Goal: Task Accomplishment & Management: Manage account settings

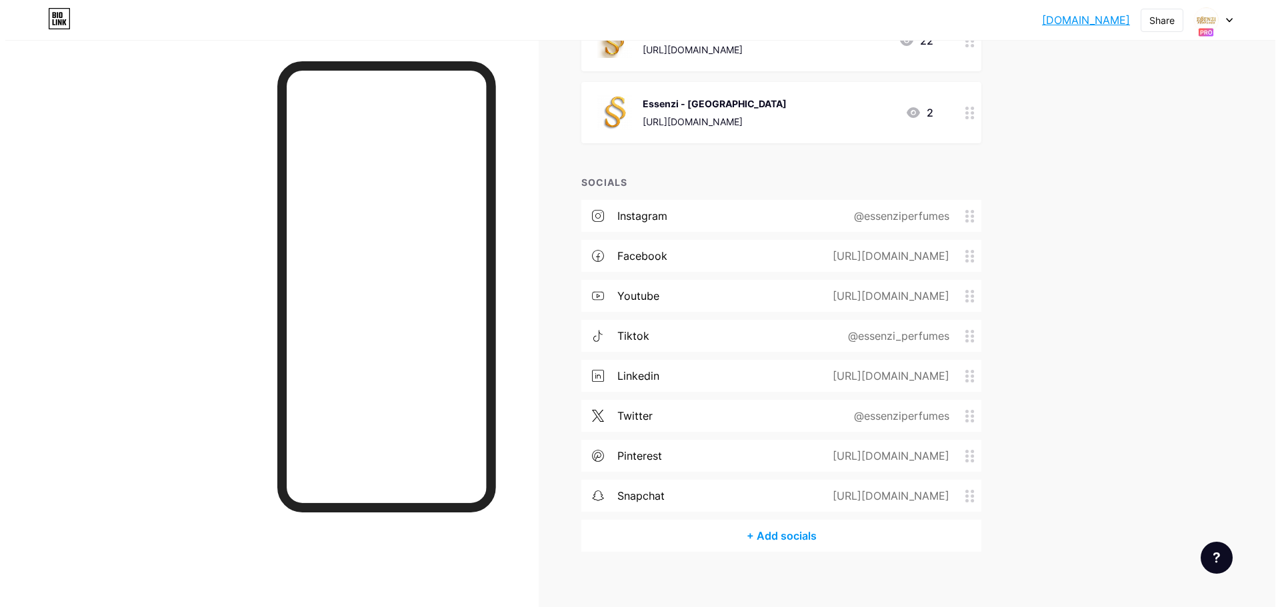
scroll to position [696, 0]
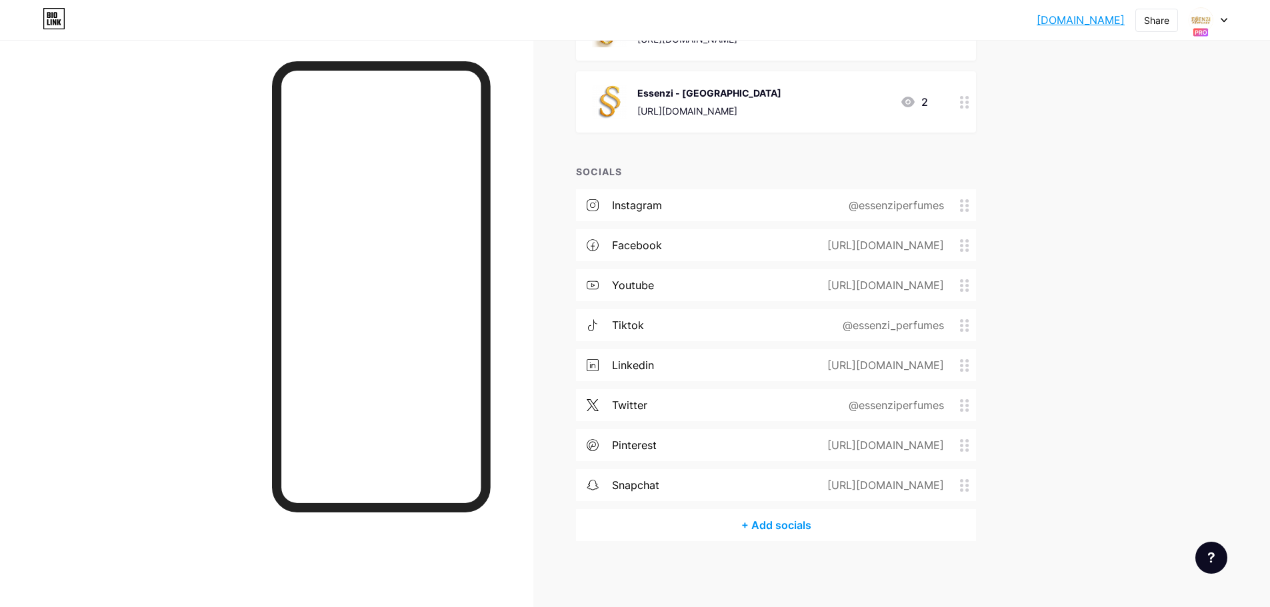
click at [781, 528] on div "+ Add socials" at bounding box center [776, 525] width 400 height 32
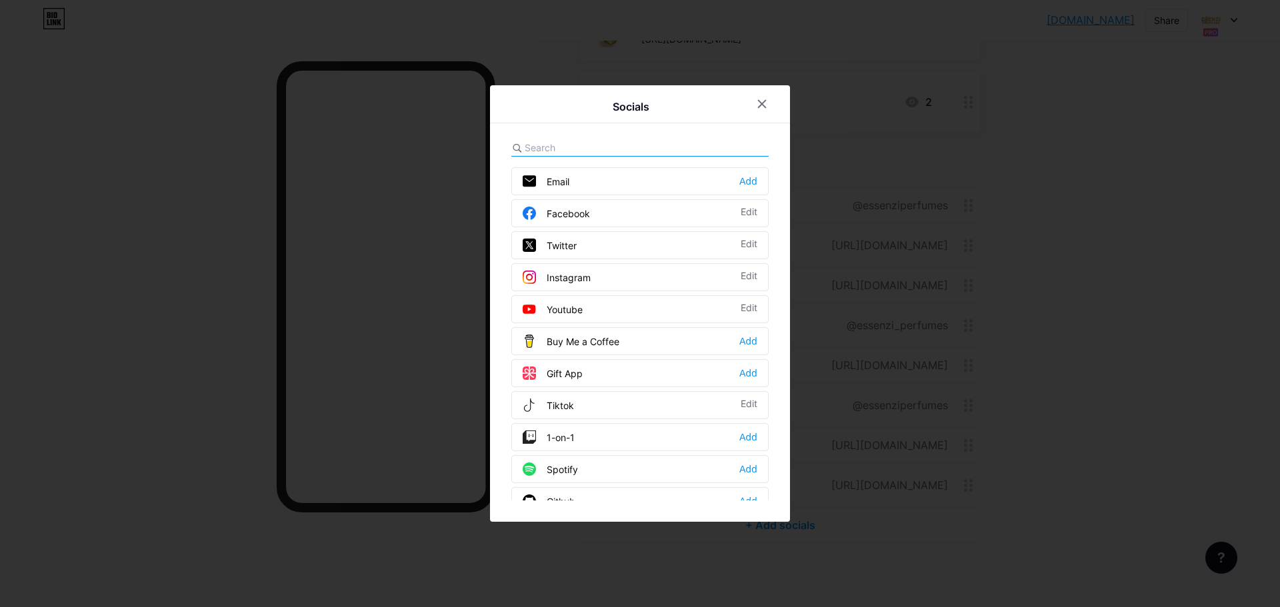
click at [545, 145] on input "text" at bounding box center [598, 148] width 147 height 14
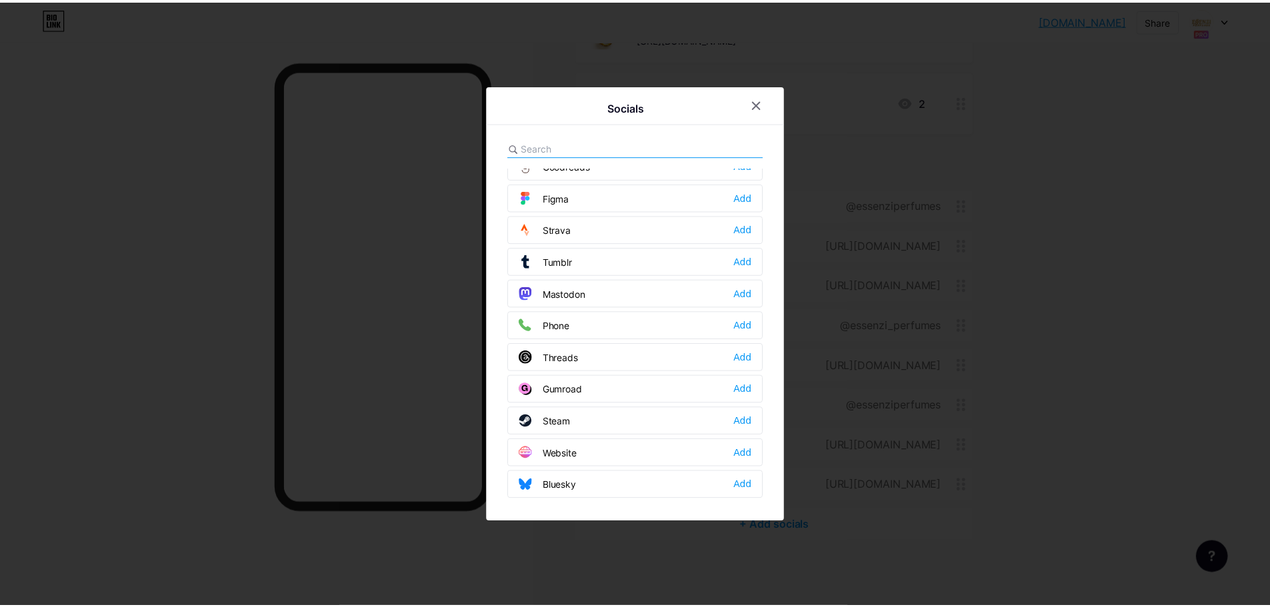
scroll to position [1203, 0]
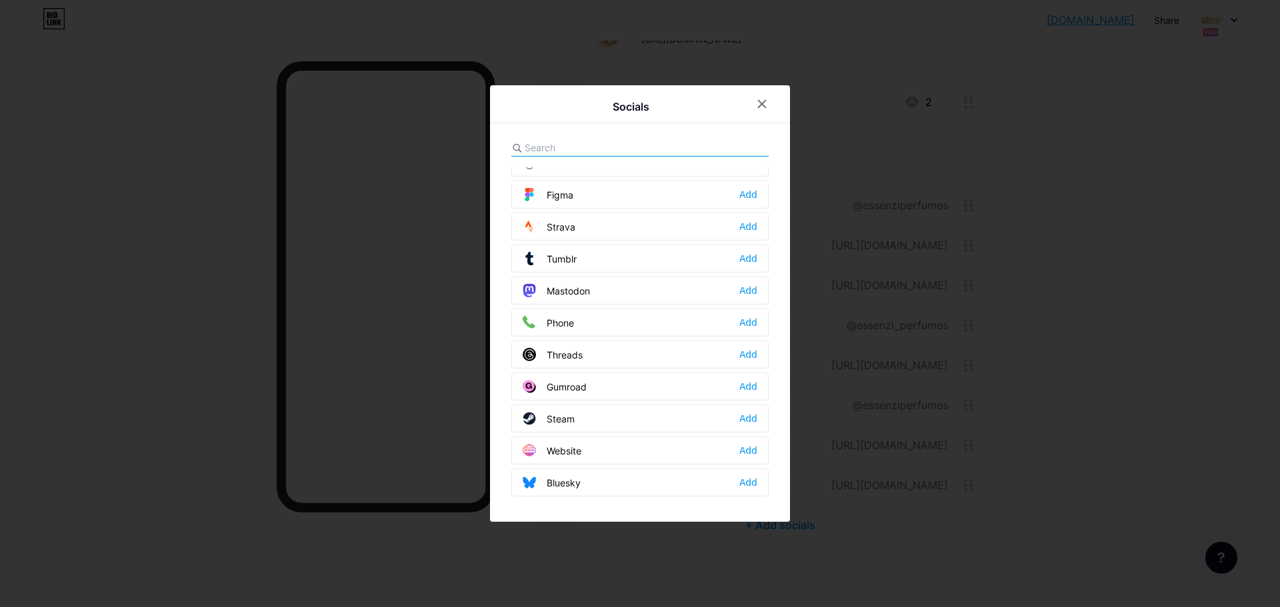
click at [555, 451] on div "Website" at bounding box center [552, 450] width 59 height 13
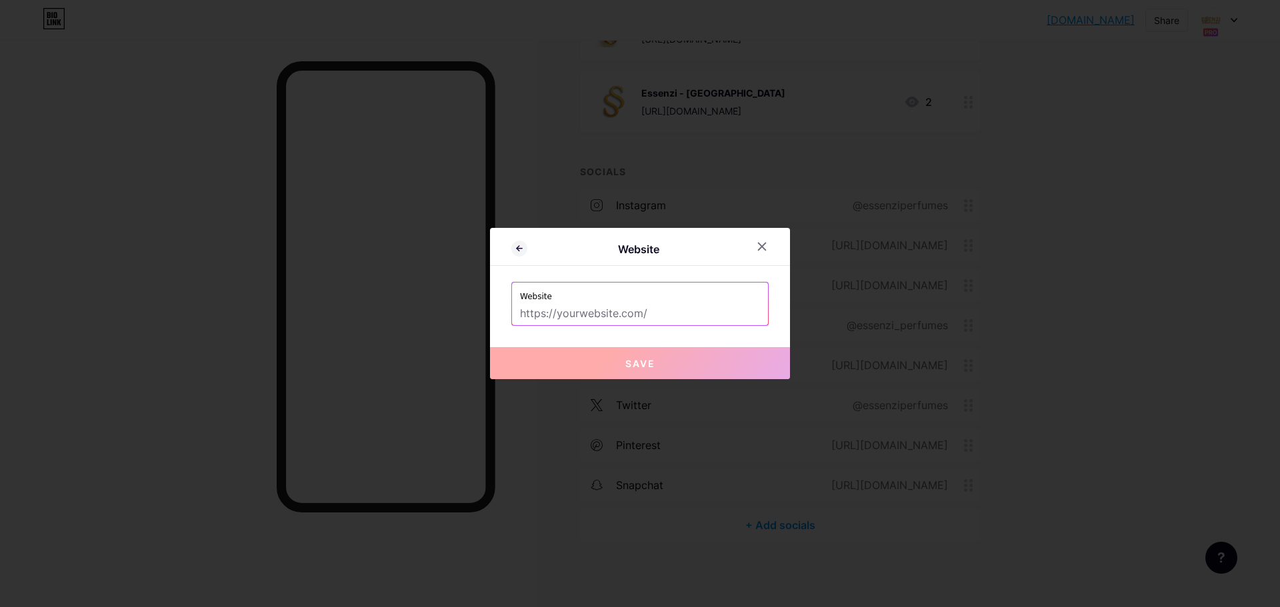
click at [549, 315] on input "text" at bounding box center [640, 314] width 240 height 23
paste input "[URL][DOMAIN_NAME]"
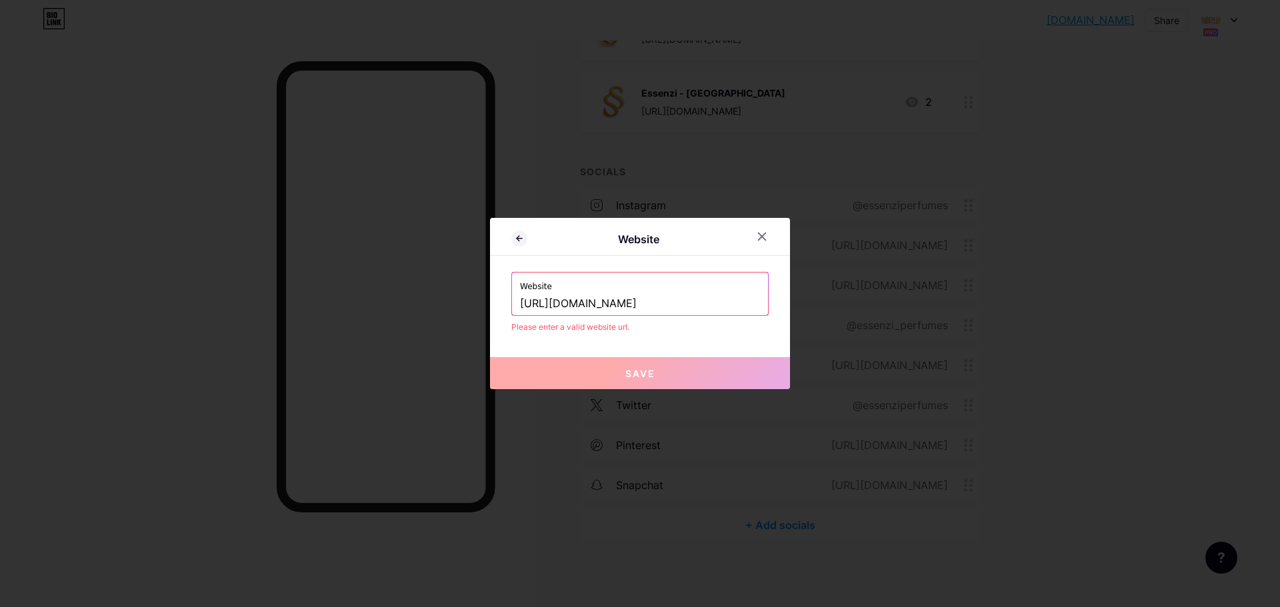
click at [674, 335] on div "Website Website [URL][DOMAIN_NAME] Please enter a valid website url. Save" at bounding box center [640, 303] width 300 height 171
click at [643, 378] on span "Save" at bounding box center [640, 373] width 30 height 11
click at [631, 305] on input "[URL][DOMAIN_NAME]" at bounding box center [640, 304] width 240 height 23
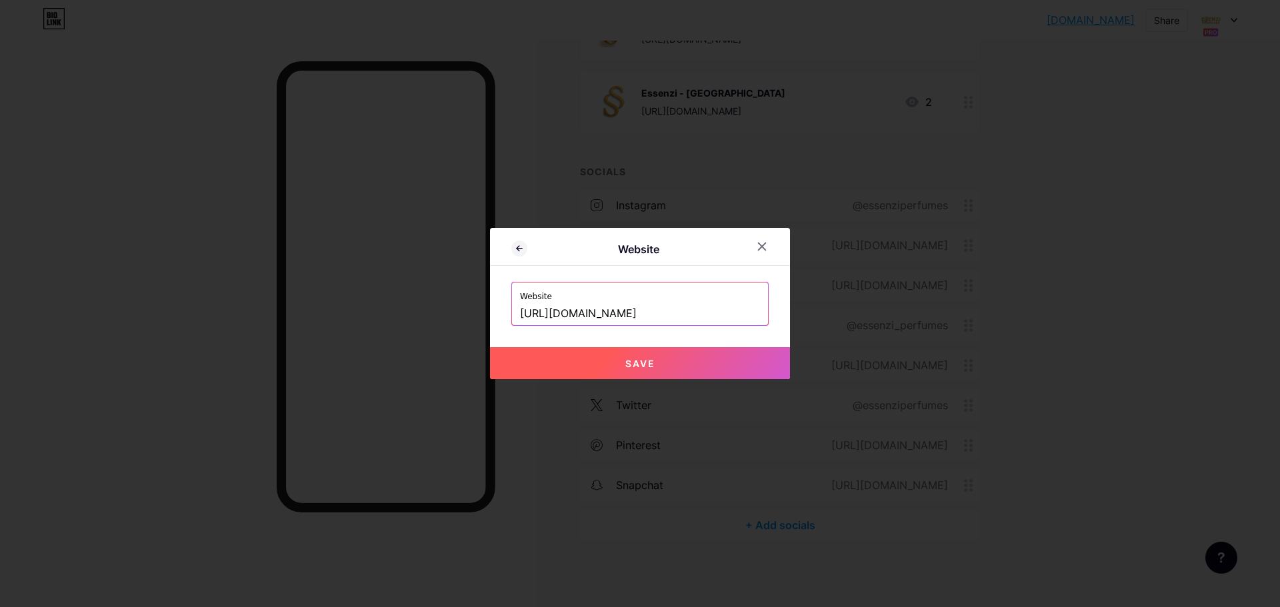
type input "[URL][DOMAIN_NAME]"
click at [651, 371] on button "Save" at bounding box center [640, 363] width 300 height 32
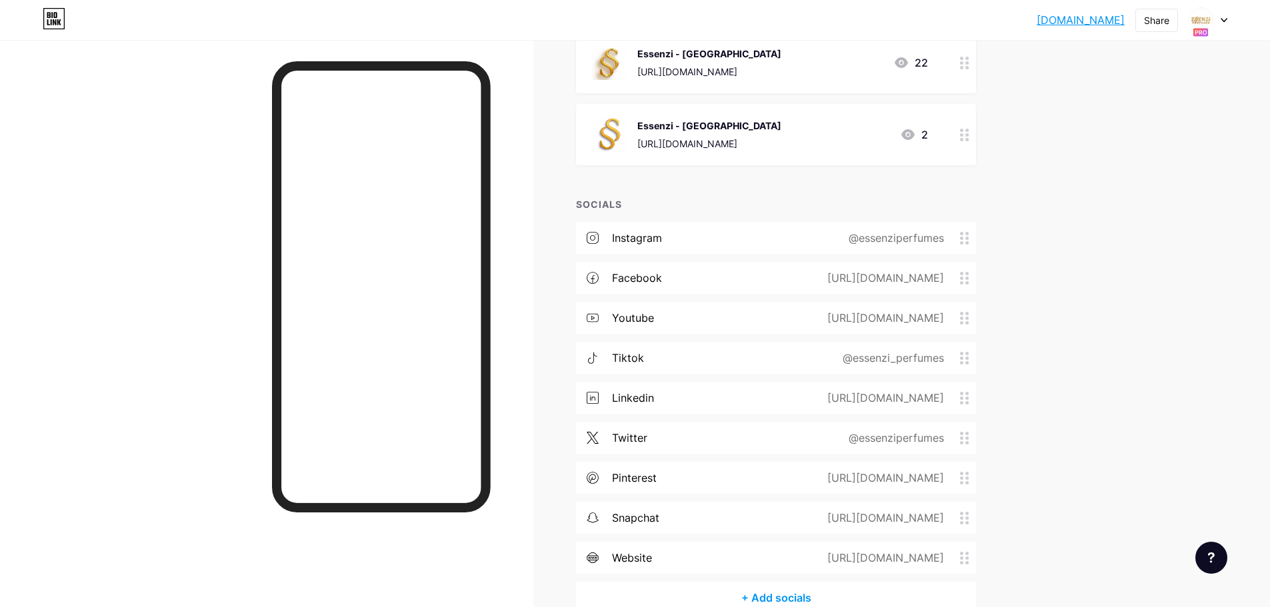
scroll to position [736, 0]
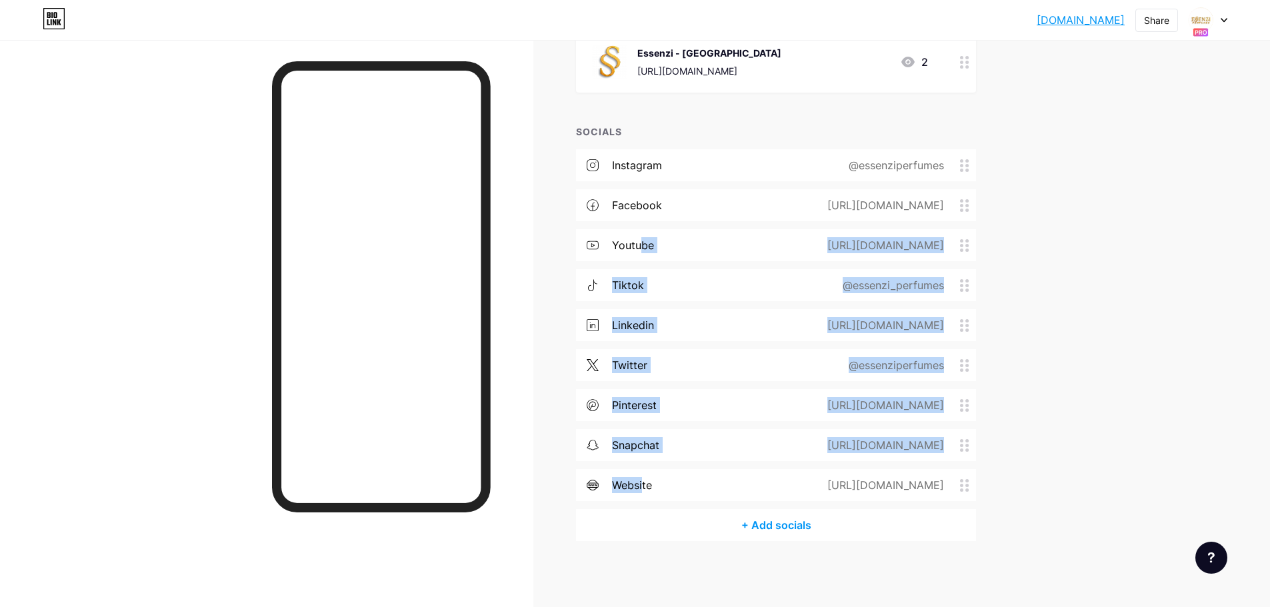
drag, startPoint x: 646, startPoint y: 483, endPoint x: 646, endPoint y: 241, distance: 241.3
click at [646, 241] on div "instagram @essenziperfumes facebook [URL][DOMAIN_NAME] youtube [URL][DOMAIN_NAM…" at bounding box center [776, 329] width 400 height 360
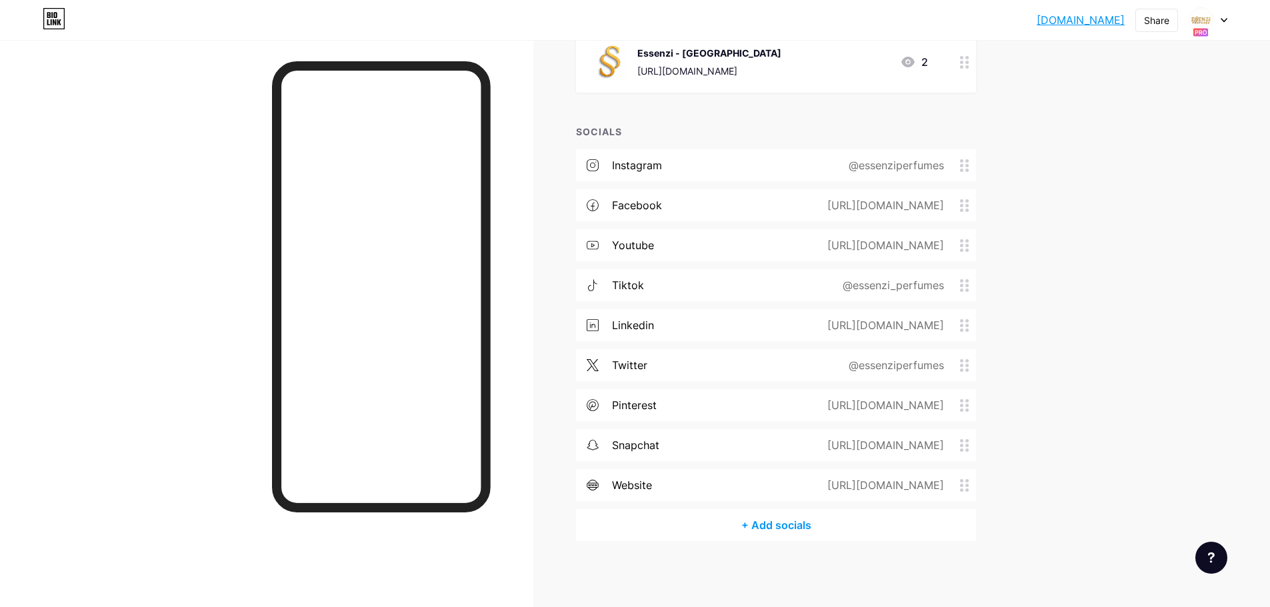
click at [1087, 24] on link "[DOMAIN_NAME]" at bounding box center [1081, 20] width 88 height 16
click at [967, 167] on icon at bounding box center [964, 165] width 9 height 13
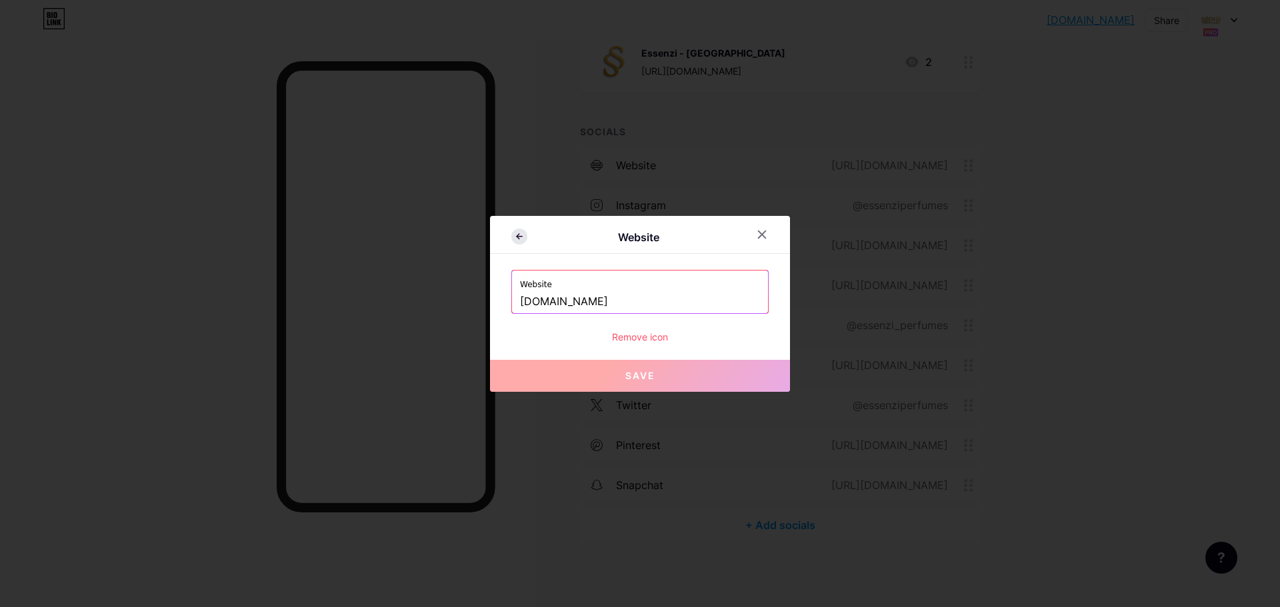
click at [521, 243] on icon at bounding box center [519, 237] width 16 height 16
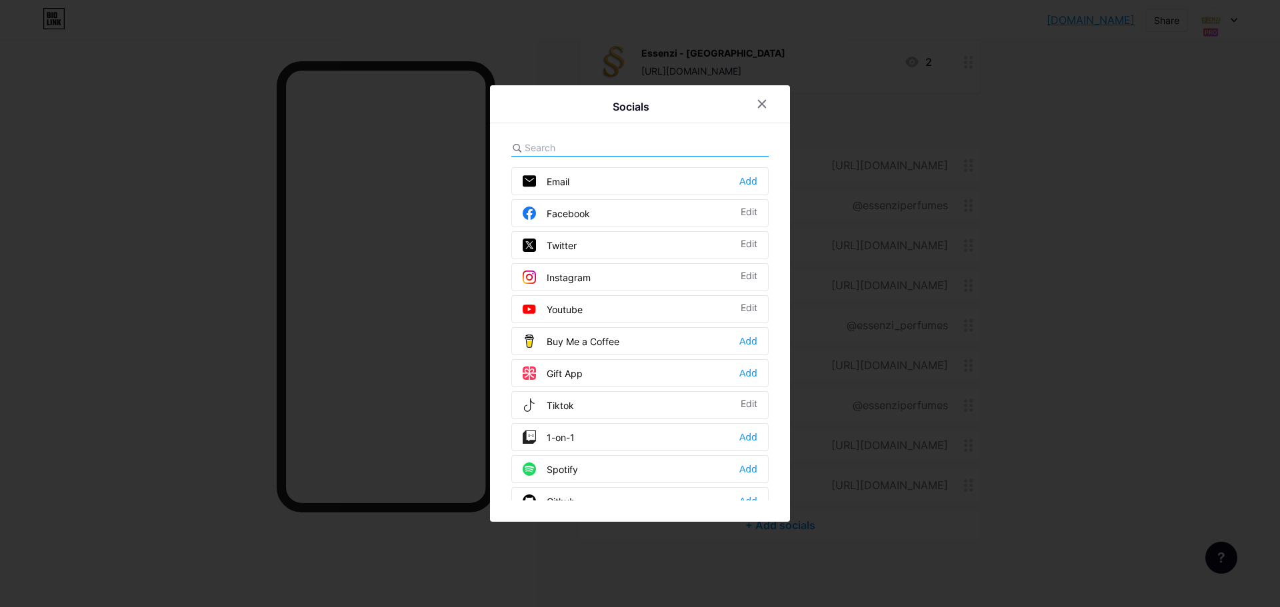
click at [540, 145] on input "text" at bounding box center [598, 148] width 147 height 14
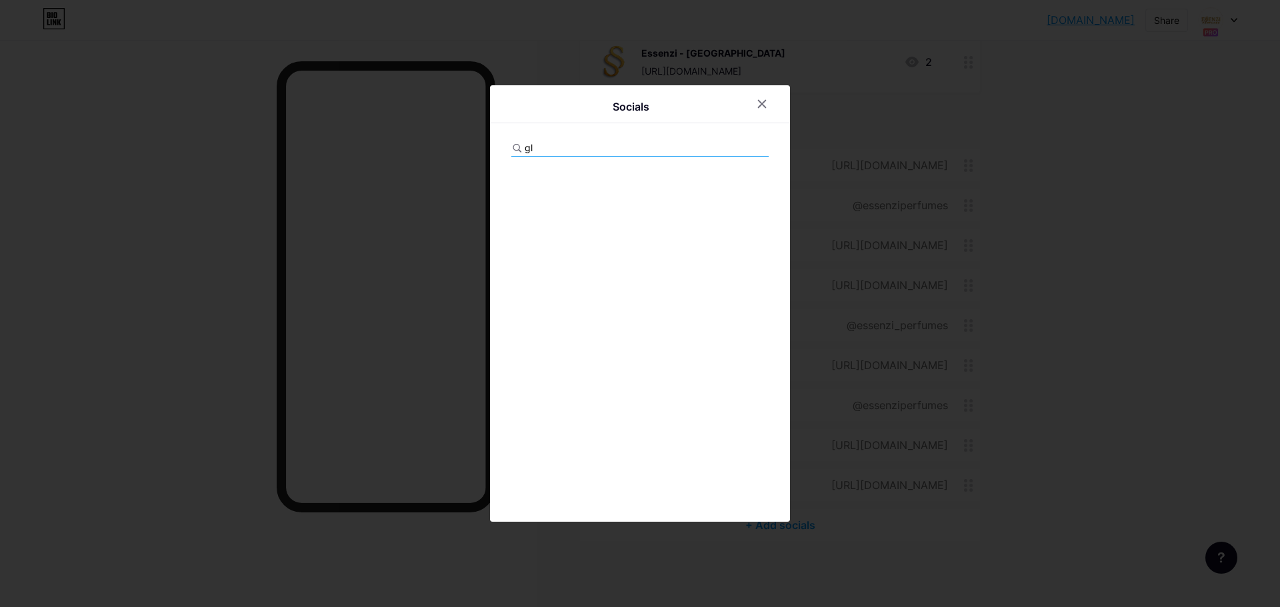
type input "g"
type input "w"
type input "web"
click at [749, 179] on div "Edit" at bounding box center [749, 181] width 17 height 13
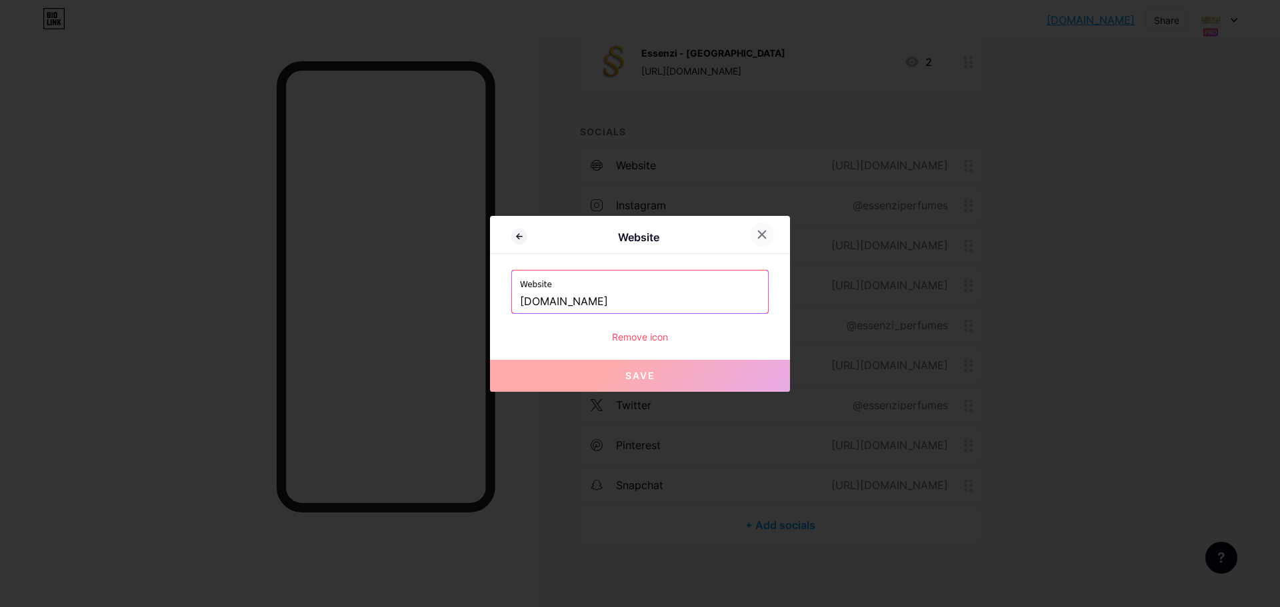
click at [762, 235] on icon at bounding box center [762, 234] width 7 height 7
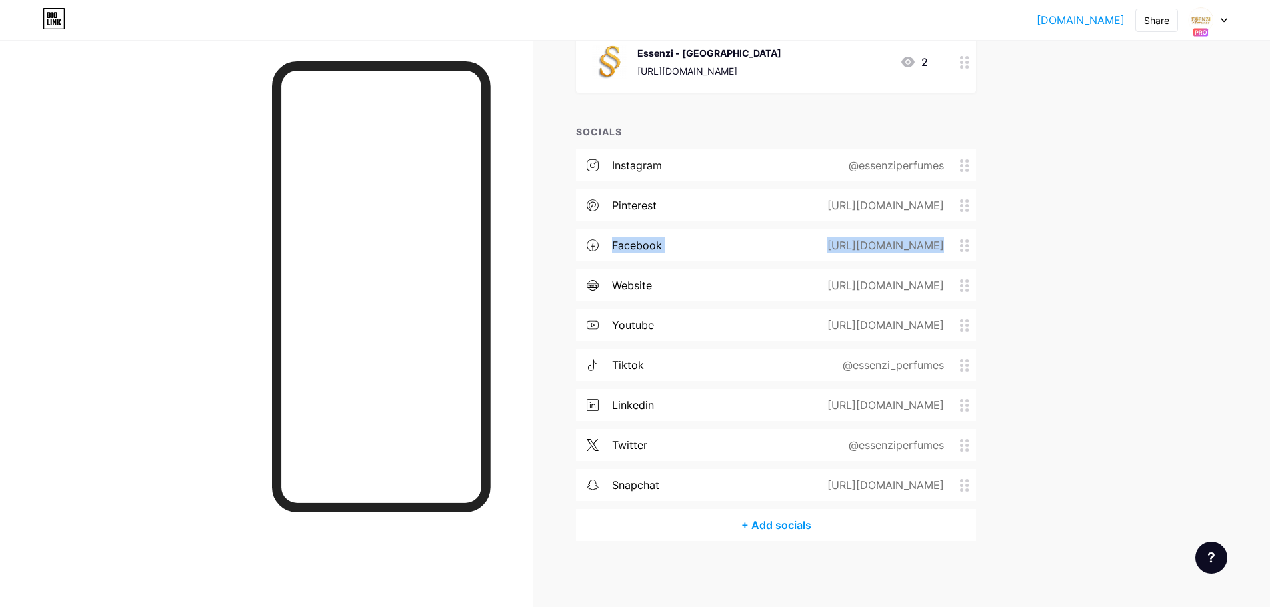
drag, startPoint x: 973, startPoint y: 231, endPoint x: 978, endPoint y: 189, distance: 42.3
click at [976, 189] on div "instagram @essenziperfumes pinterest [URL][DOMAIN_NAME] facebook [URL][DOMAIN_N…" at bounding box center [776, 329] width 400 height 360
click at [969, 365] on icon at bounding box center [964, 365] width 9 height 13
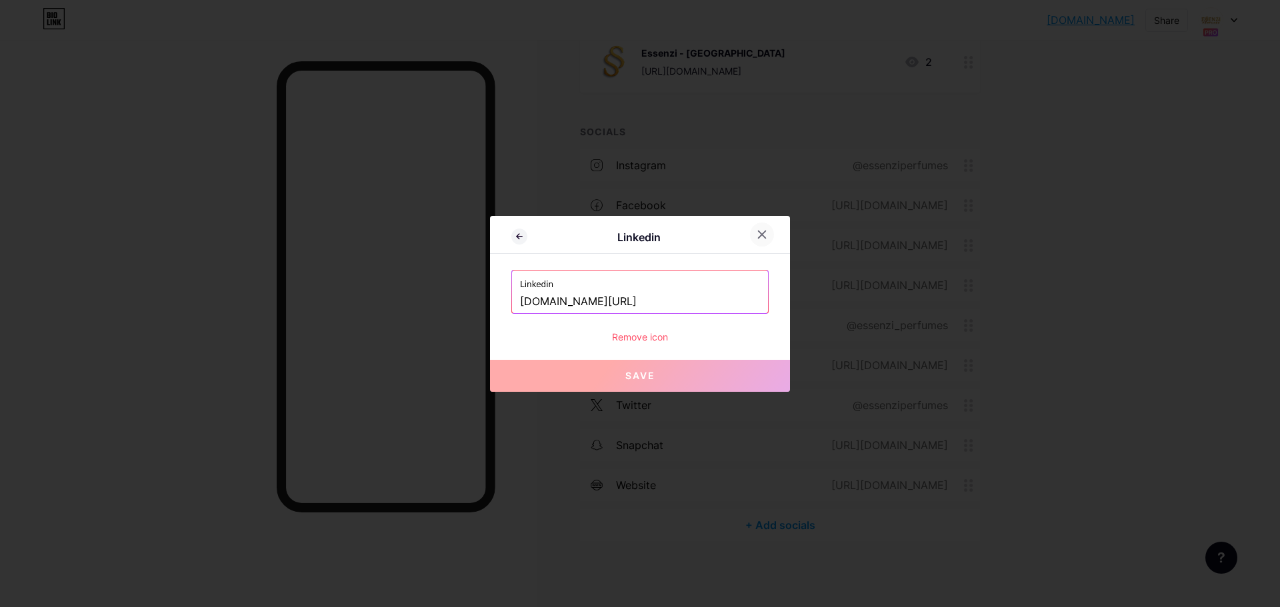
click at [766, 231] on icon at bounding box center [762, 234] width 11 height 11
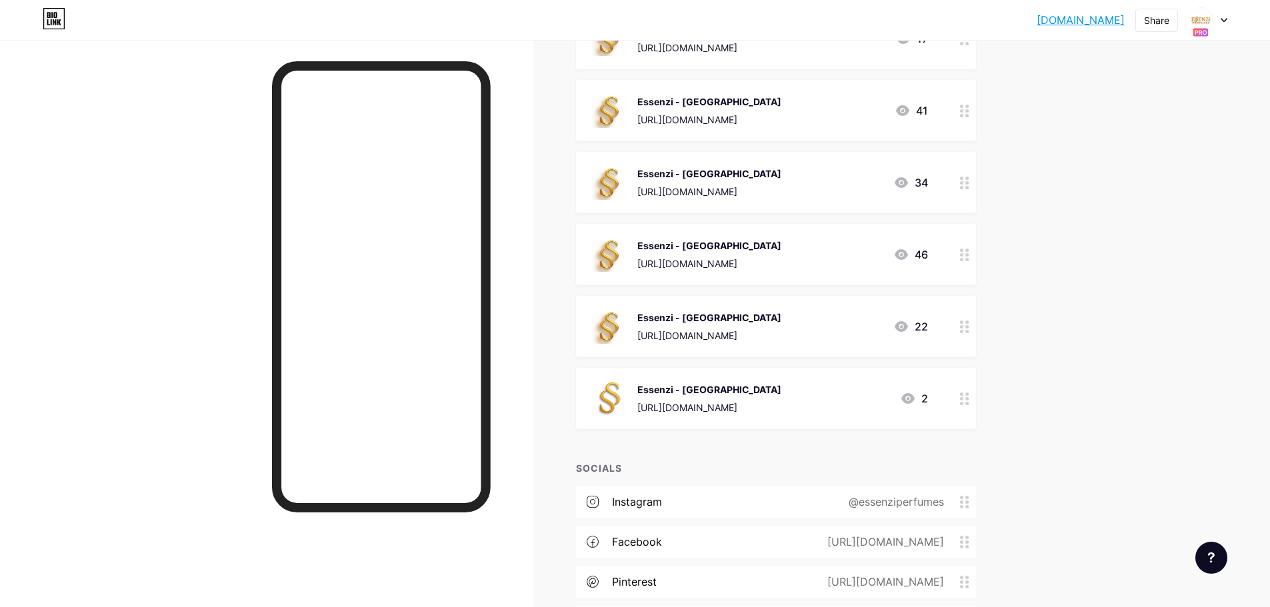
scroll to position [203, 0]
